Goal: Contribute content

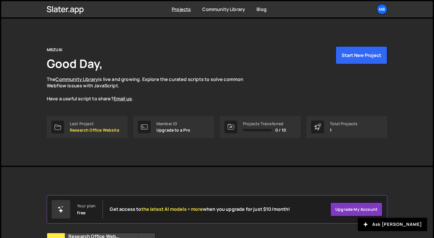
scroll to position [60, 0]
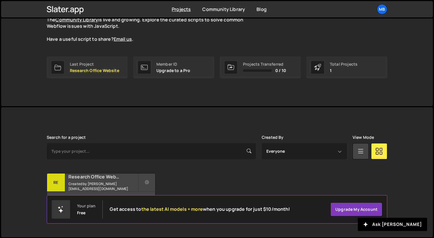
click at [105, 179] on h2 "Research Office Website" at bounding box center [103, 176] width 70 height 6
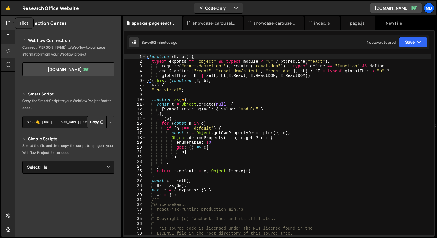
click at [6, 25] on icon at bounding box center [8, 23] width 5 height 6
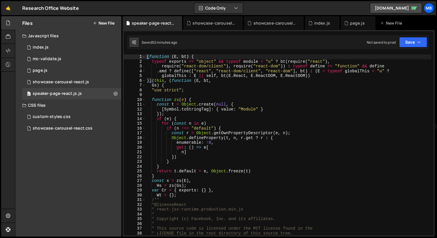
click at [107, 22] on button "New File" at bounding box center [104, 23] width 22 height 5
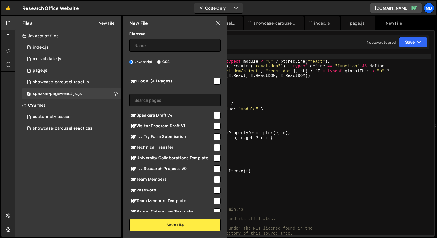
click at [163, 60] on label "CSS" at bounding box center [163, 62] width 13 height 6
click at [161, 60] on input "CSS" at bounding box center [159, 62] width 4 height 4
radio input "true"
click at [153, 43] on input "text" at bounding box center [174, 45] width 91 height 13
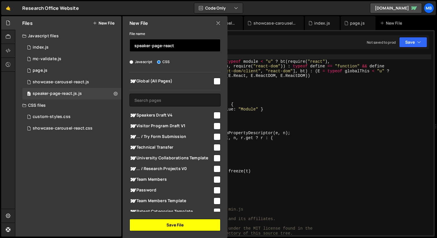
type input "speaker-page-react"
click at [177, 224] on button "Save File" at bounding box center [174, 225] width 91 height 12
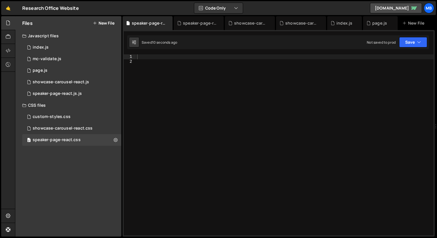
click at [223, 80] on div at bounding box center [285, 149] width 298 height 190
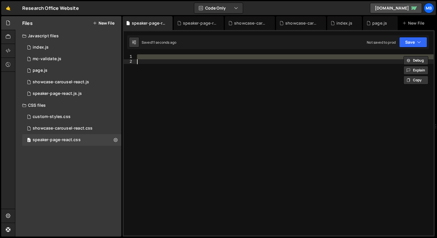
paste textarea
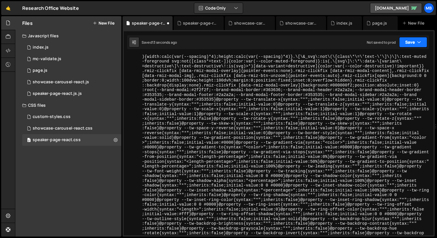
click at [416, 43] on button "Save" at bounding box center [413, 42] width 28 height 10
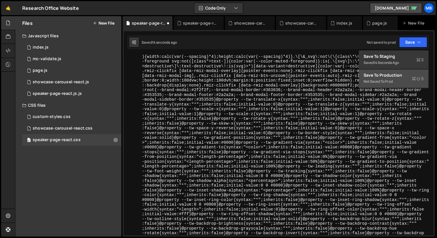
click at [397, 79] on div "Not saved to prod" at bounding box center [393, 81] width 60 height 7
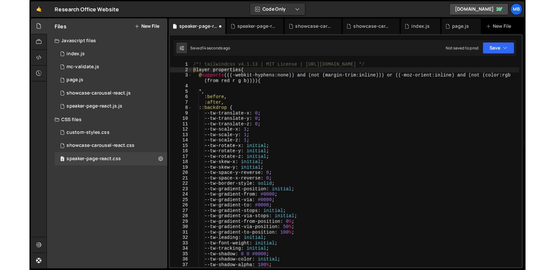
scroll to position [0, 0]
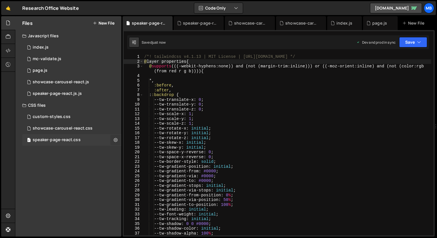
click at [117, 139] on icon at bounding box center [116, 139] width 4 height 5
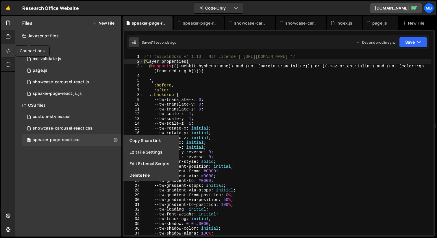
click at [10, 47] on div at bounding box center [8, 51] width 14 height 14
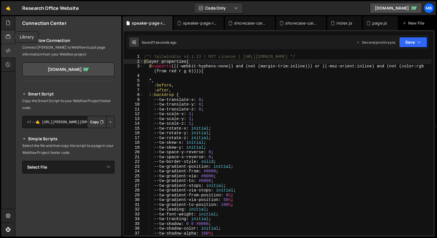
click at [9, 35] on icon at bounding box center [8, 37] width 5 height 6
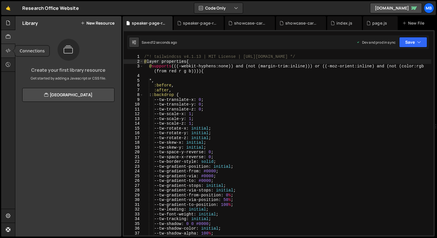
click at [8, 49] on icon at bounding box center [8, 50] width 5 height 6
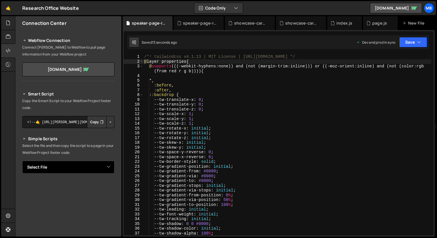
click at [85, 162] on select "Select File index.js mc-validate.js page.js showcase-carousel-react.js speaker-…" at bounding box center [68, 167] width 92 height 13
select select "47016"
click at [22, 161] on select "Select File index.js mc-validate.js page.js showcase-carousel-react.js speaker-…" at bounding box center [68, 167] width 92 height 13
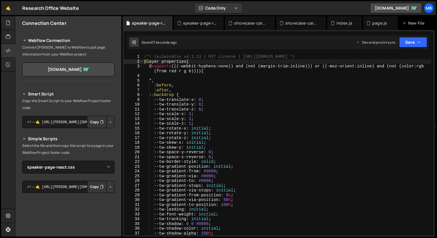
click at [91, 187] on button "Copy" at bounding box center [97, 187] width 20 height 12
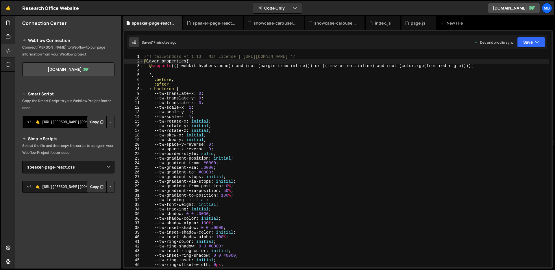
drag, startPoint x: 31, startPoint y: 122, endPoint x: 115, endPoint y: 119, distance: 83.8
click at [116, 119] on div "Smart Script Copy the Smart Script to your Webflow Project footer code. <!--🤙 […" at bounding box center [68, 197] width 106 height 228
click at [96, 166] on select "Select File index.js mc-validate.js page.js showcase-carousel-react.js speaker-…" at bounding box center [68, 167] width 92 height 13
click at [68, 187] on textarea "<!--🤙 [URL][PERSON_NAME][DOMAIN_NAME]> <script>document.addEventListener("DOMCo…" at bounding box center [68, 187] width 92 height 12
click at [106, 184] on button "Button group with nested dropdown" at bounding box center [110, 187] width 8 height 12
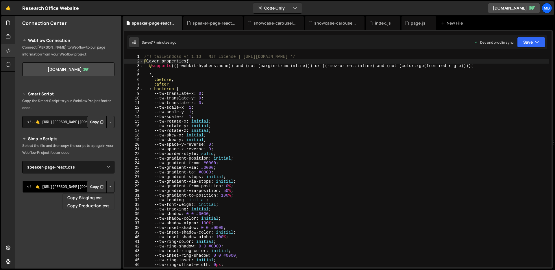
drag, startPoint x: 39, startPoint y: 187, endPoint x: 83, endPoint y: 188, distance: 43.9
click at [60, 199] on div "Smart Script Copy the Smart Script to your Webflow Project footer code. <!--🤙 […" at bounding box center [68, 200] width 92 height 221
click at [91, 186] on button "Copy" at bounding box center [97, 187] width 20 height 12
type textarea "--tw-gradient-via: #0000;"
click at [266, 167] on div "/*! tailwindcss v4.1.13 | MIT License | [URL][DOMAIN_NAME] */ @ layer propertie…" at bounding box center [346, 165] width 406 height 222
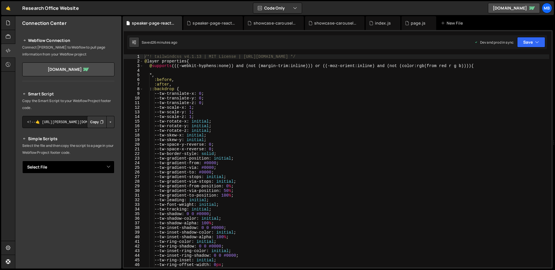
click at [90, 166] on select "Select File index.js mc-validate.js page.js showcase-carousel-react.js speaker-…" at bounding box center [68, 167] width 92 height 13
select select "45224"
click at [22, 161] on select "Select File index.js mc-validate.js page.js showcase-carousel-react.js speaker-…" at bounding box center [68, 167] width 92 height 13
click at [91, 187] on button "Copy" at bounding box center [97, 187] width 20 height 12
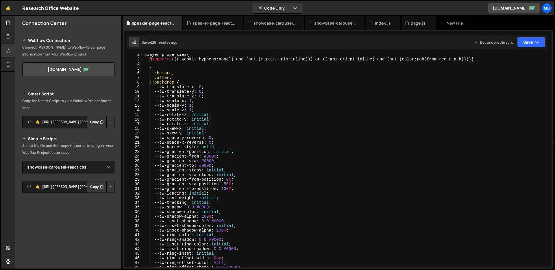
scroll to position [189, 0]
